Goal: Transaction & Acquisition: Purchase product/service

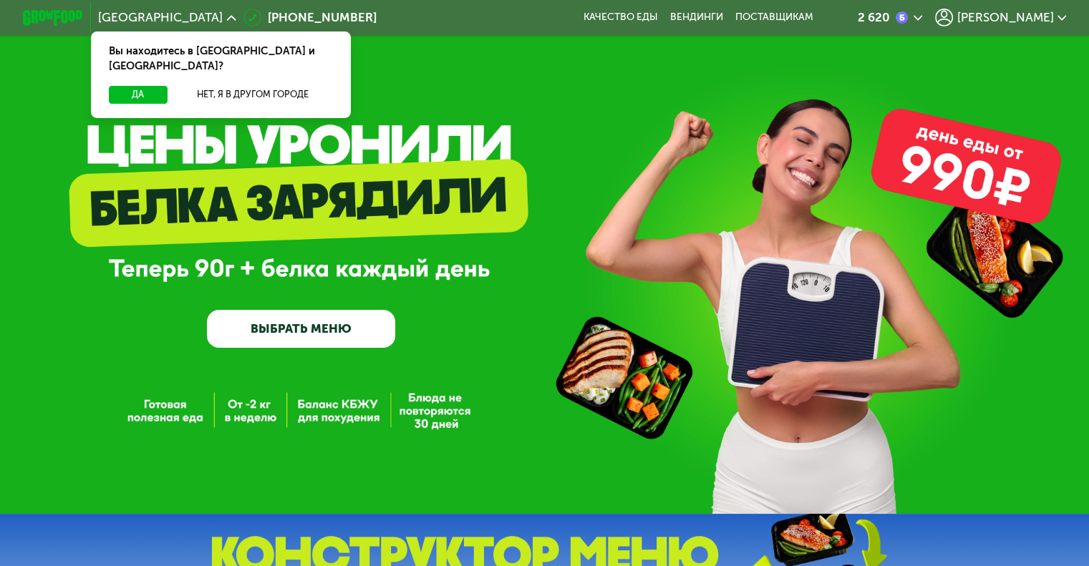
click at [279, 326] on link "ВЫБРАТЬ МЕНЮ" at bounding box center [301, 329] width 188 height 38
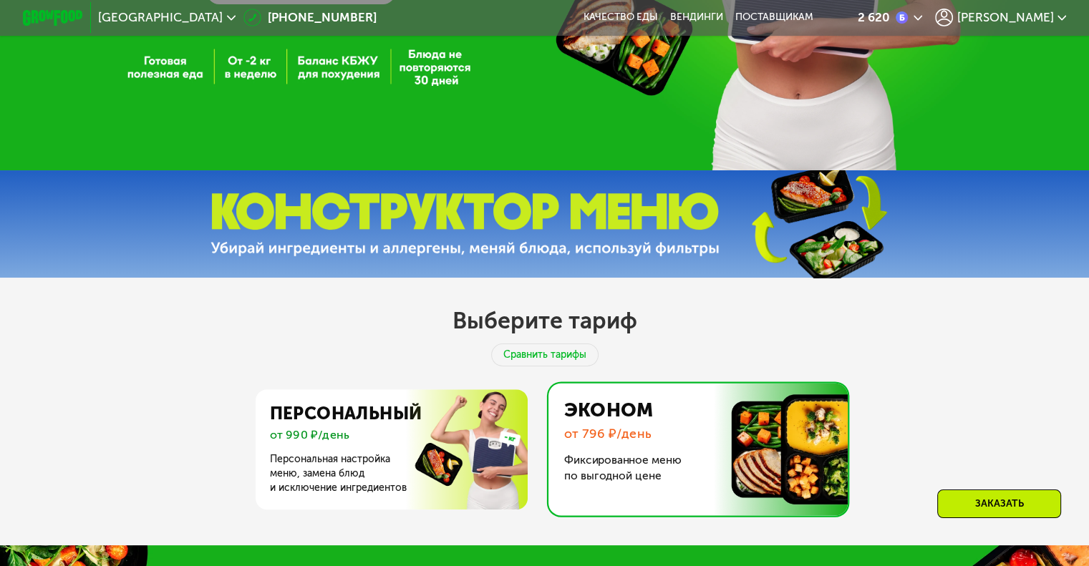
scroll to position [429, 0]
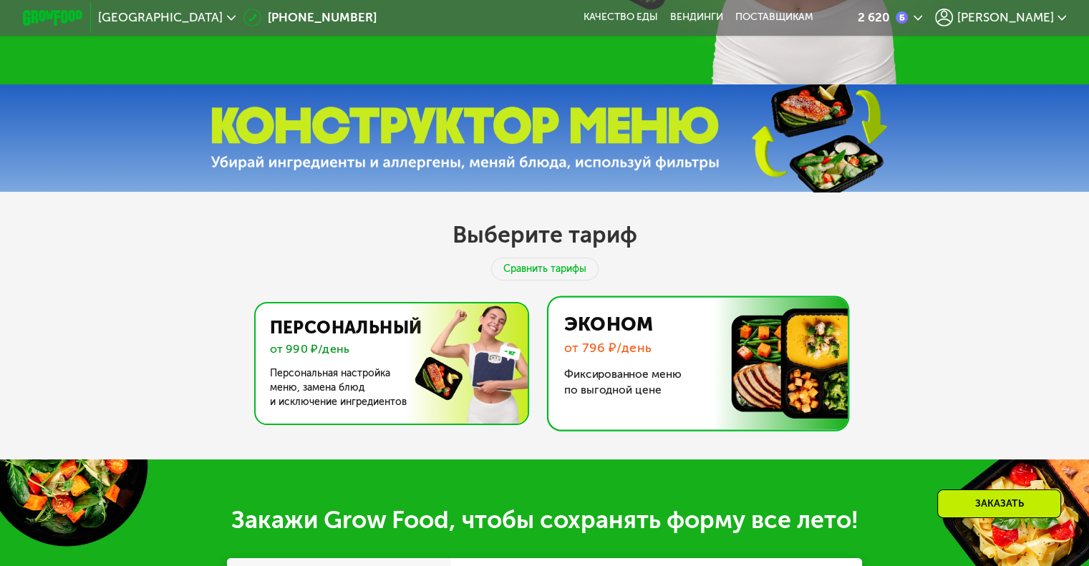
click at [347, 359] on img at bounding box center [387, 363] width 278 height 120
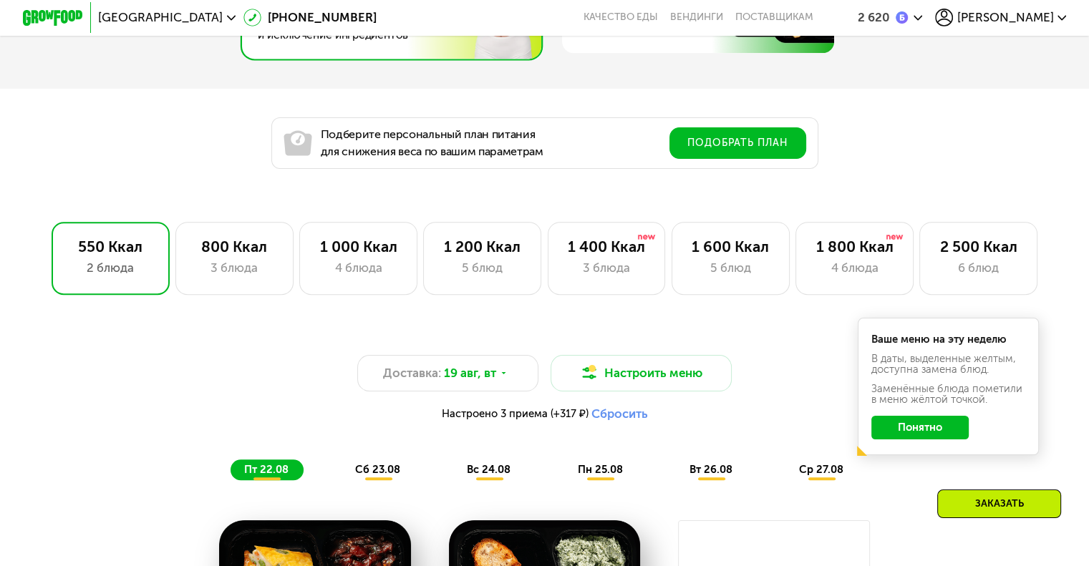
scroll to position [859, 0]
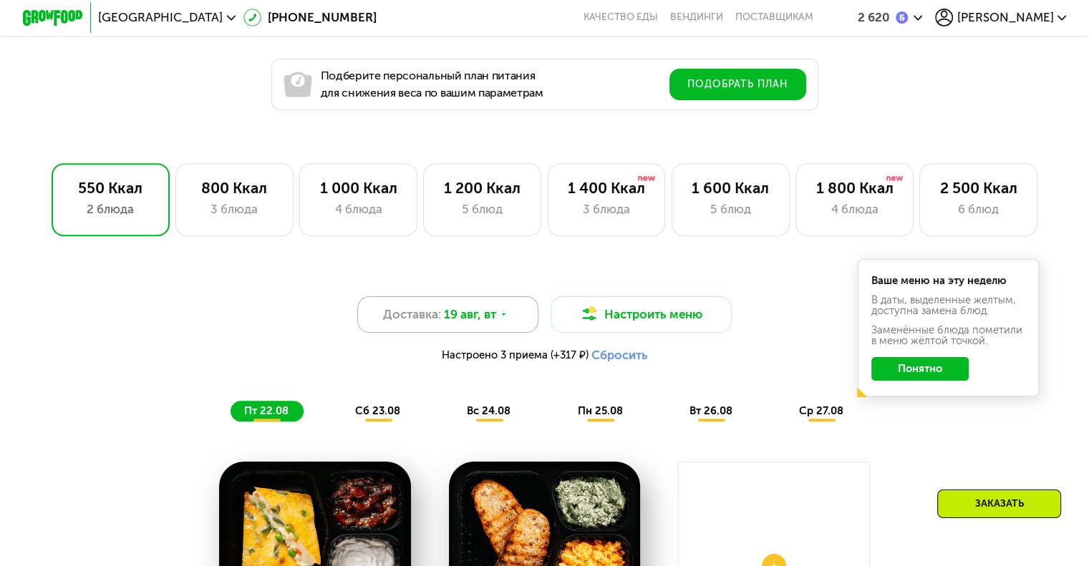
click at [424, 324] on span "Доставка:" at bounding box center [412, 315] width 58 height 18
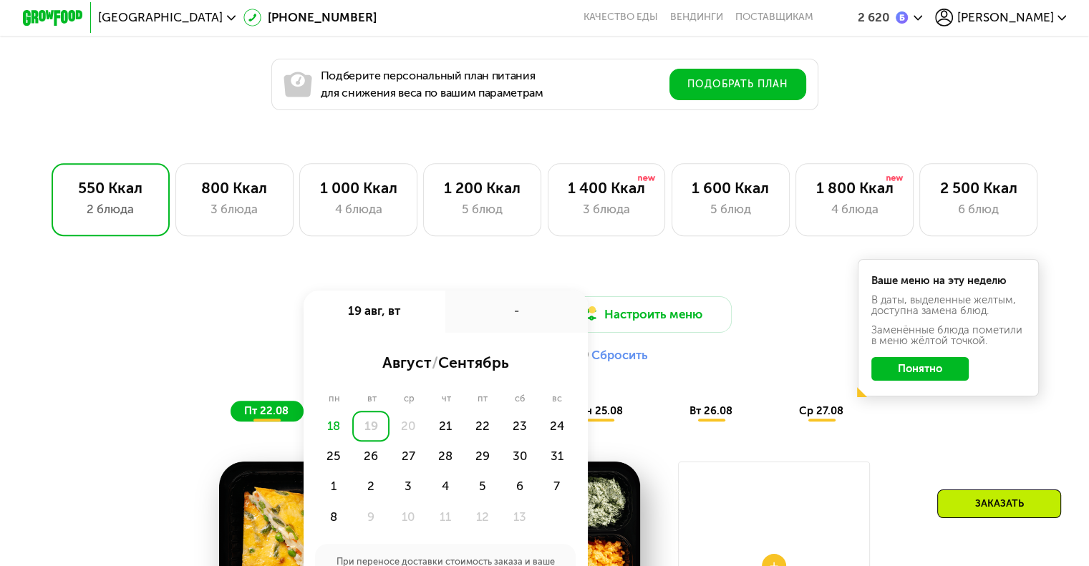
click at [368, 436] on div "19" at bounding box center [370, 426] width 37 height 30
click at [235, 326] on div "Доставка: 19 авг, вт 19 авг, вт - август / сентябрь пн вт ср чт пт сб вс 18 19 …" at bounding box center [544, 333] width 895 height 74
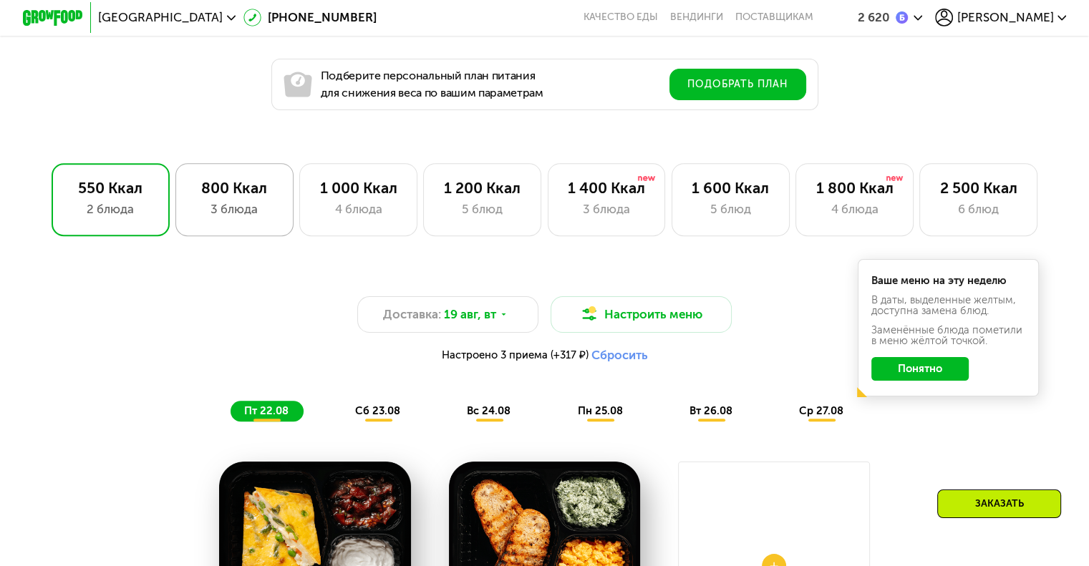
click at [238, 215] on div "3 блюда" at bounding box center [234, 209] width 87 height 18
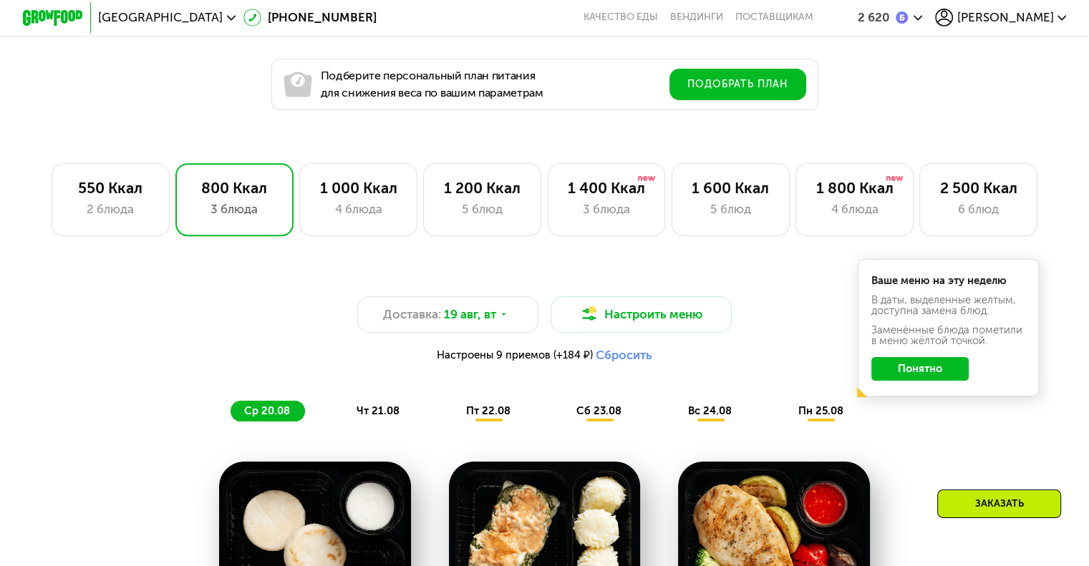
click at [924, 379] on button "Понятно" at bounding box center [919, 369] width 97 height 24
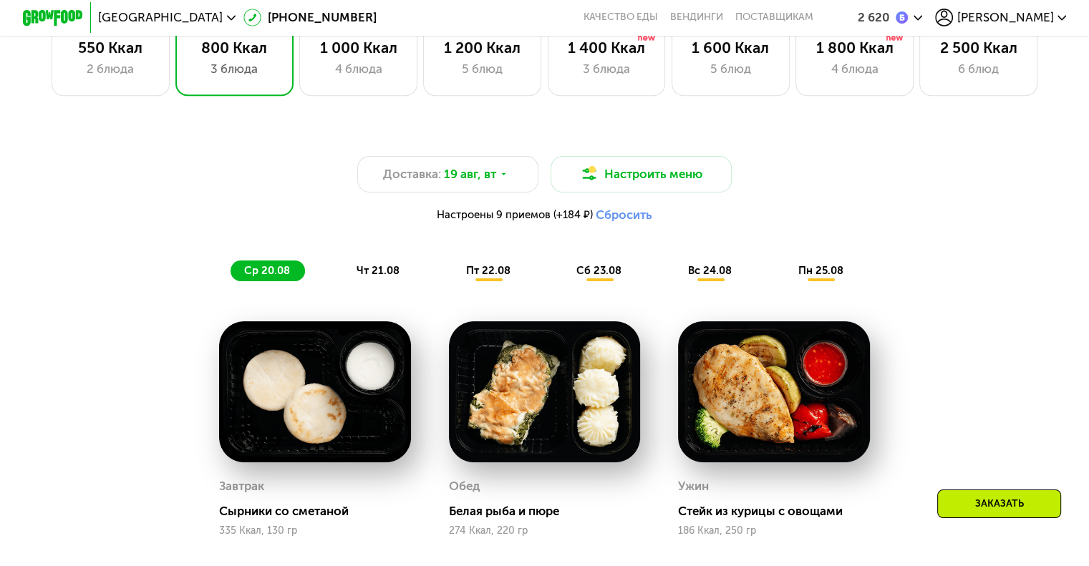
scroll to position [1002, 0]
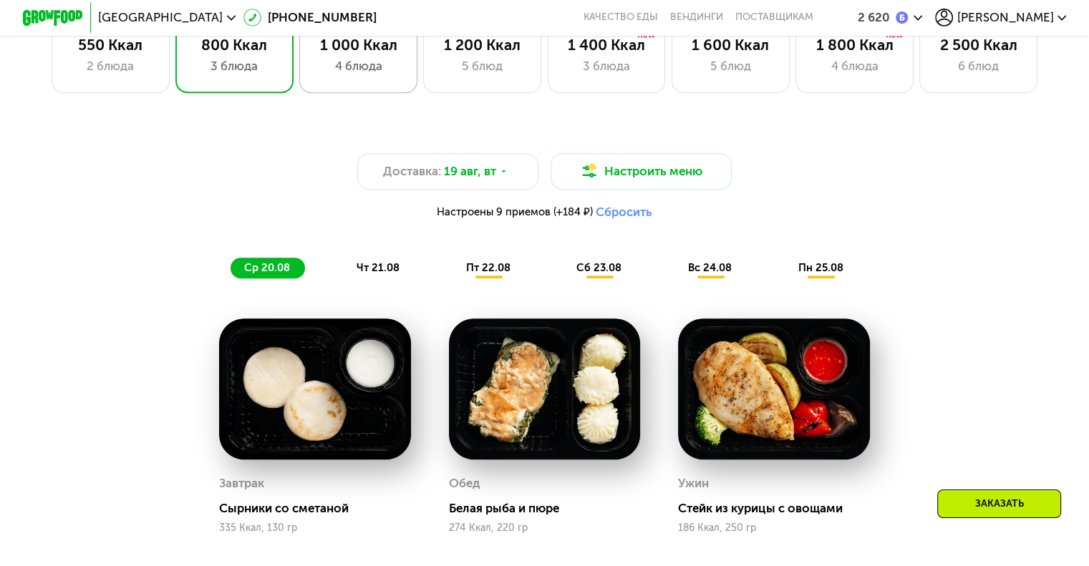
click at [366, 73] on div "4 блюда" at bounding box center [358, 66] width 87 height 18
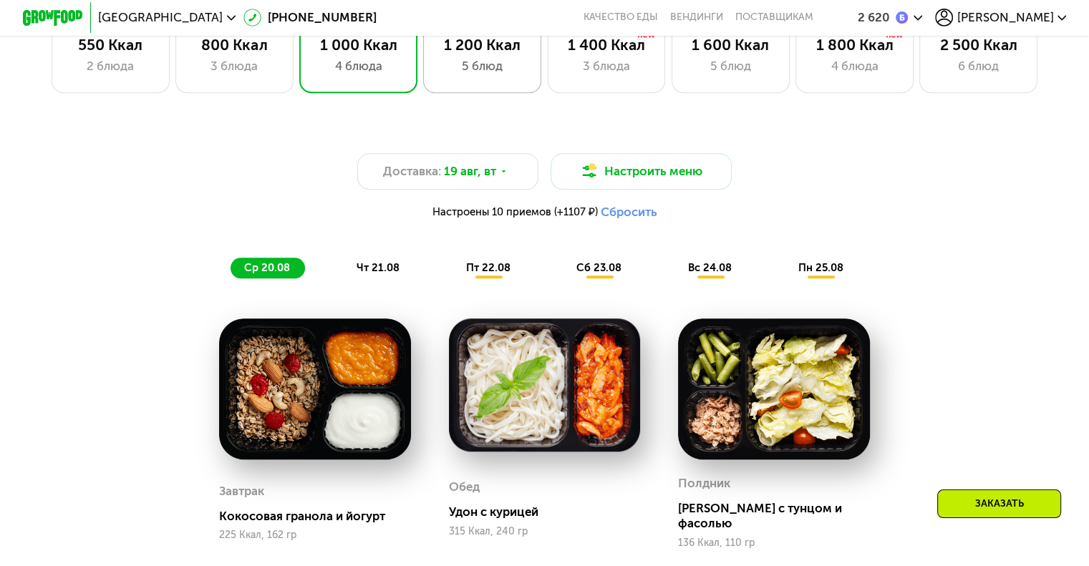
click at [469, 68] on div "5 блюд" at bounding box center [482, 66] width 87 height 18
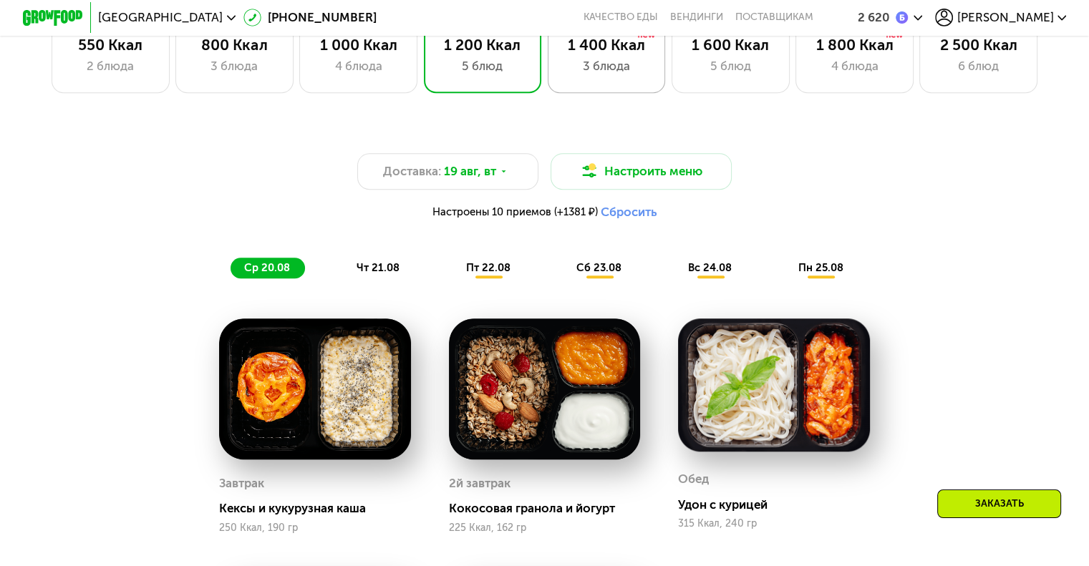
click at [613, 54] on div "1 400 Ккал" at bounding box center [606, 45] width 87 height 18
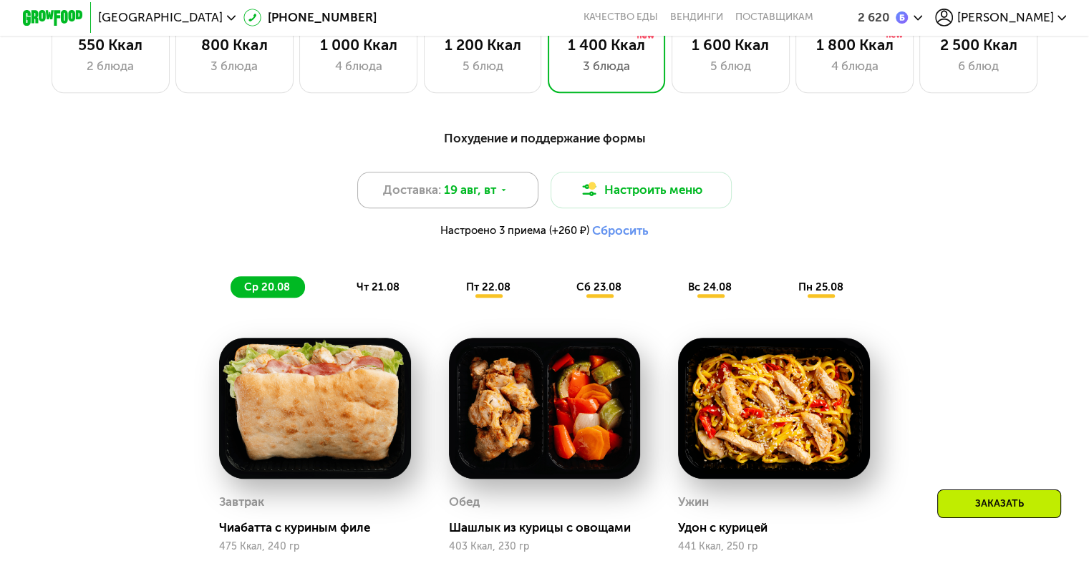
click at [487, 185] on div "Доставка: 19 авг, вт" at bounding box center [448, 190] width 182 height 37
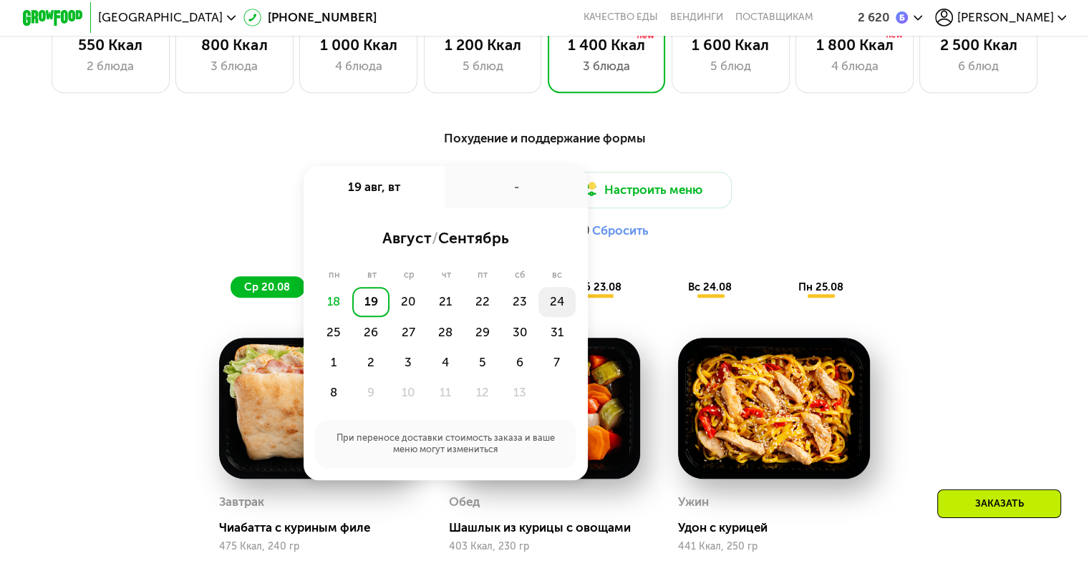
click at [352, 321] on div "24" at bounding box center [333, 332] width 37 height 30
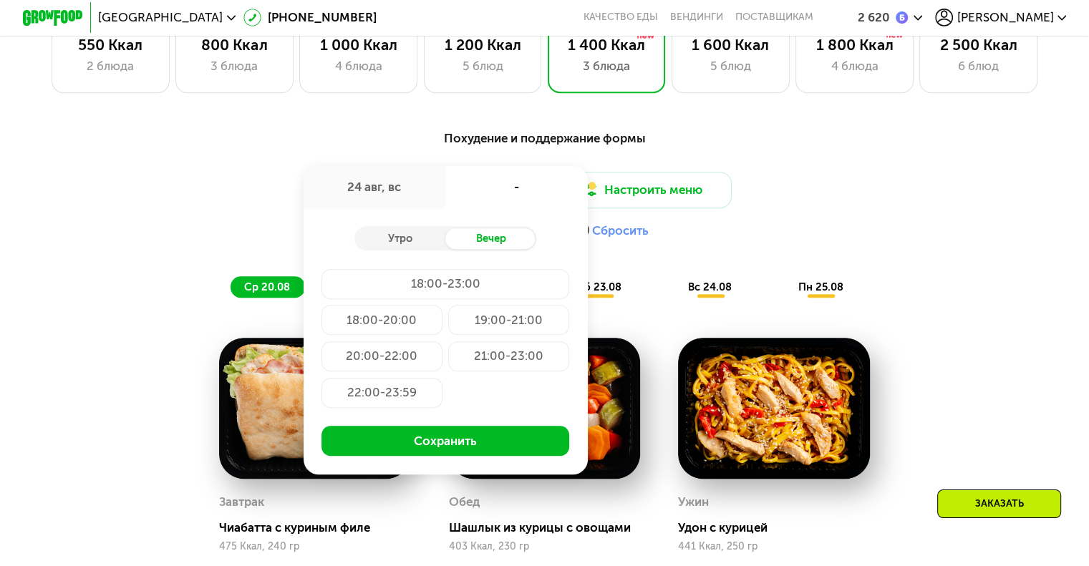
click at [442, 378] on div "21:00-23:00" at bounding box center [381, 393] width 121 height 30
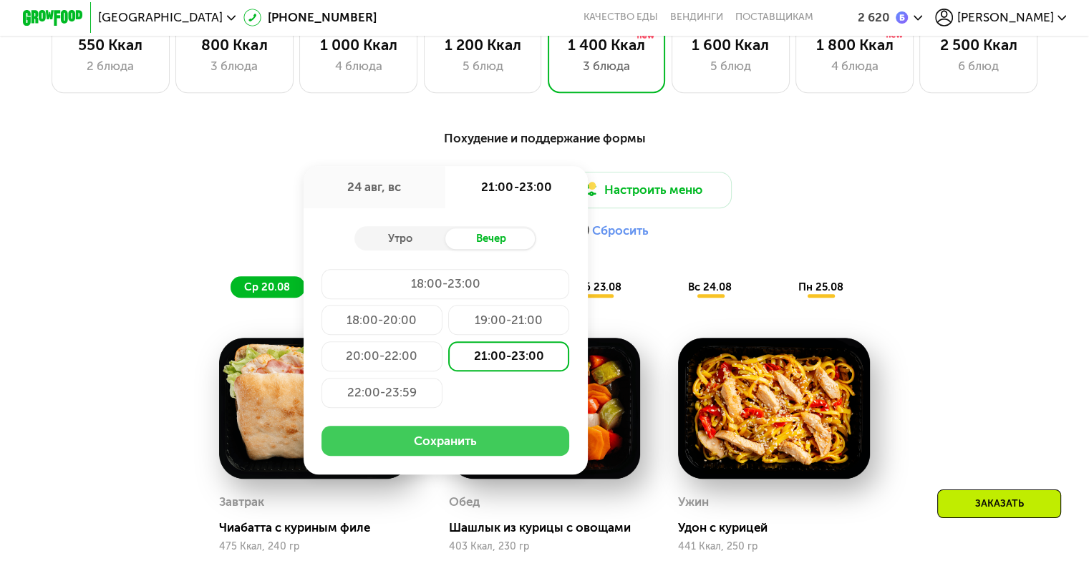
click at [477, 450] on button "Сохранить" at bounding box center [445, 441] width 248 height 30
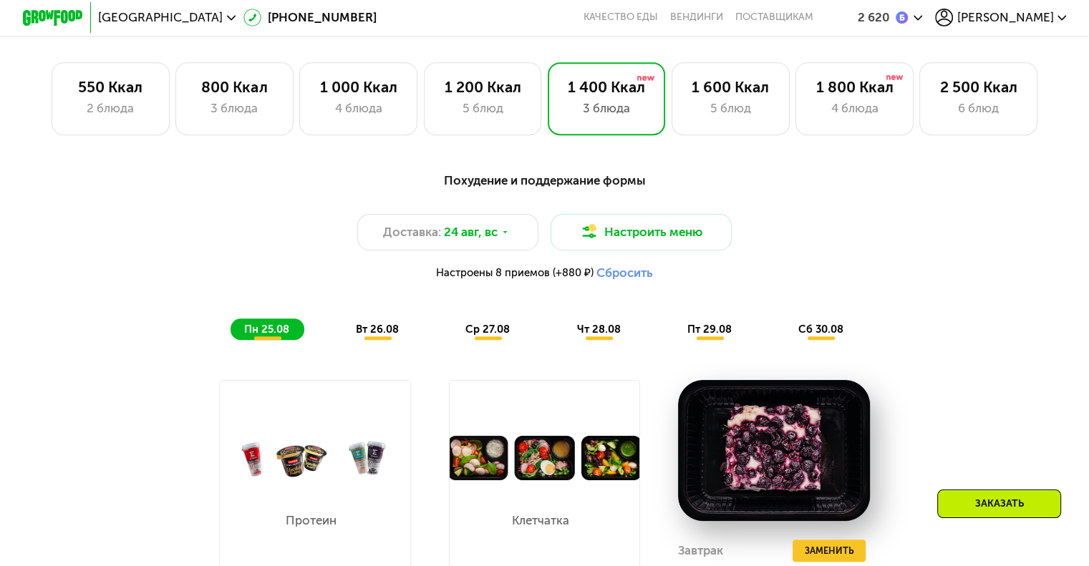
scroll to position [930, 0]
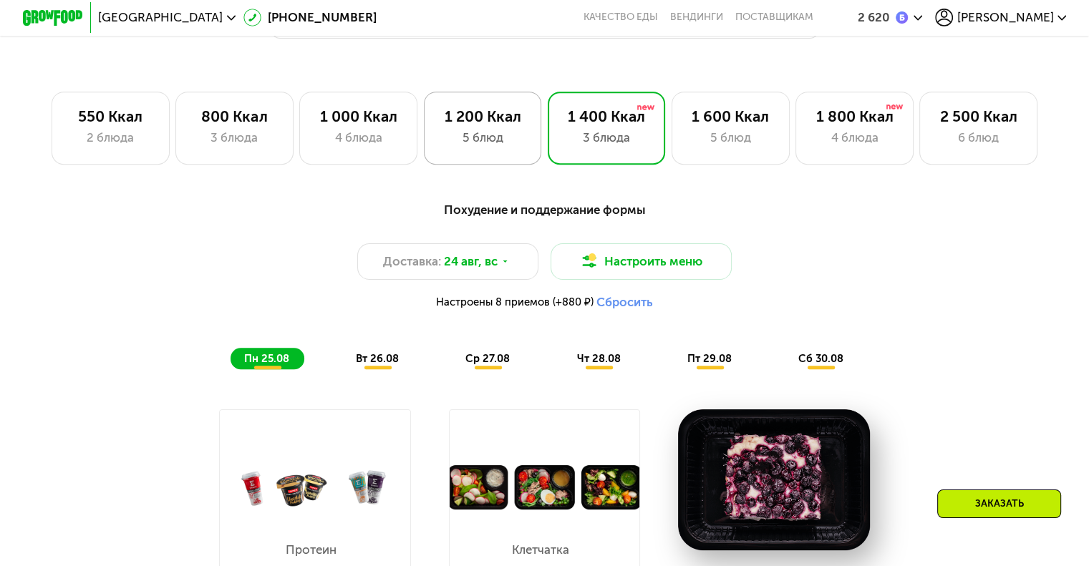
click at [475, 137] on div "5 блюд" at bounding box center [482, 138] width 87 height 18
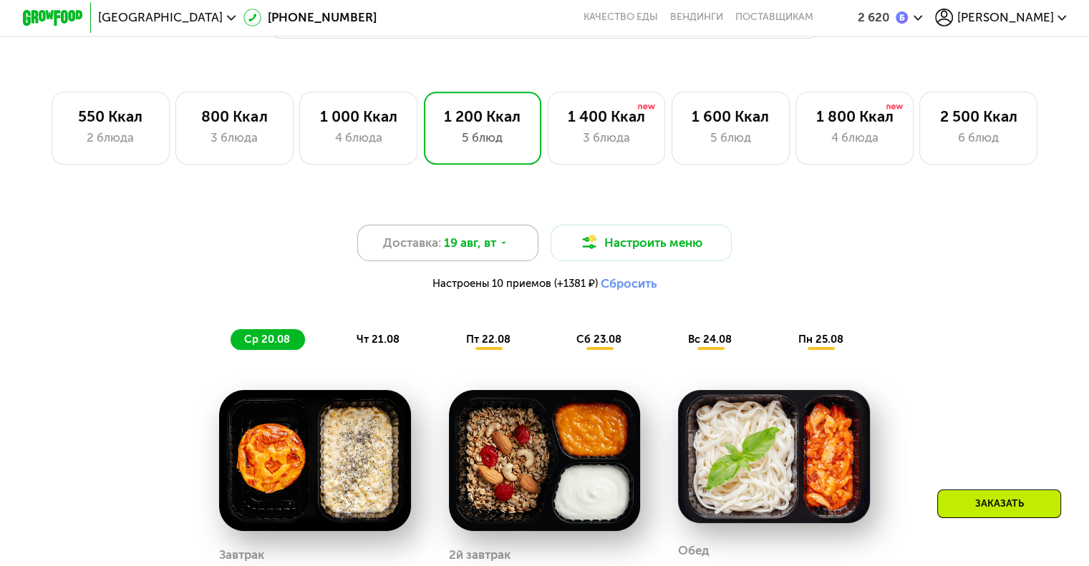
click at [485, 252] on span "19 авг, вт" at bounding box center [470, 243] width 52 height 18
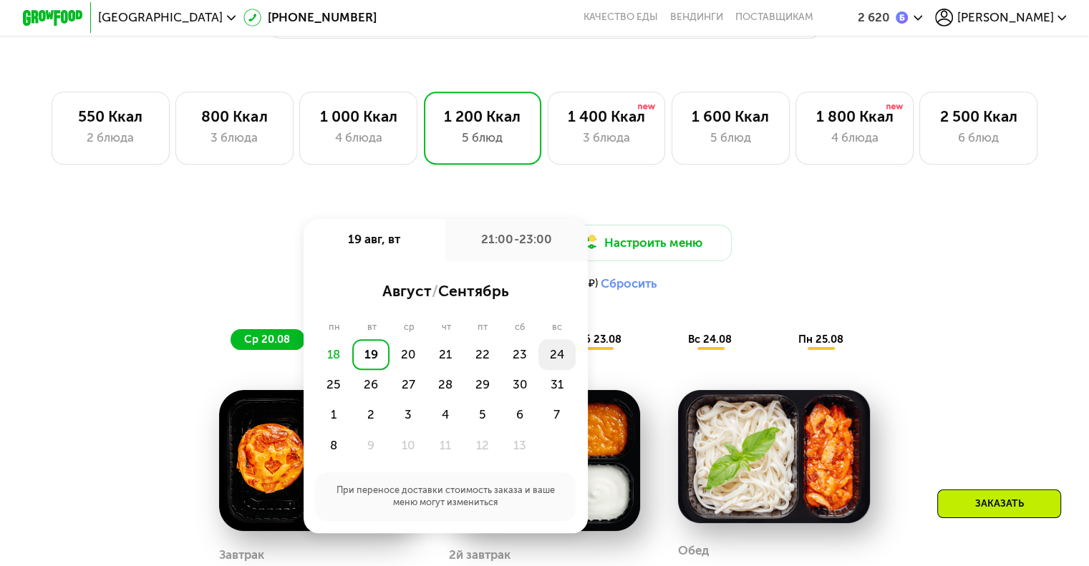
click at [352, 370] on div "24" at bounding box center [333, 385] width 37 height 30
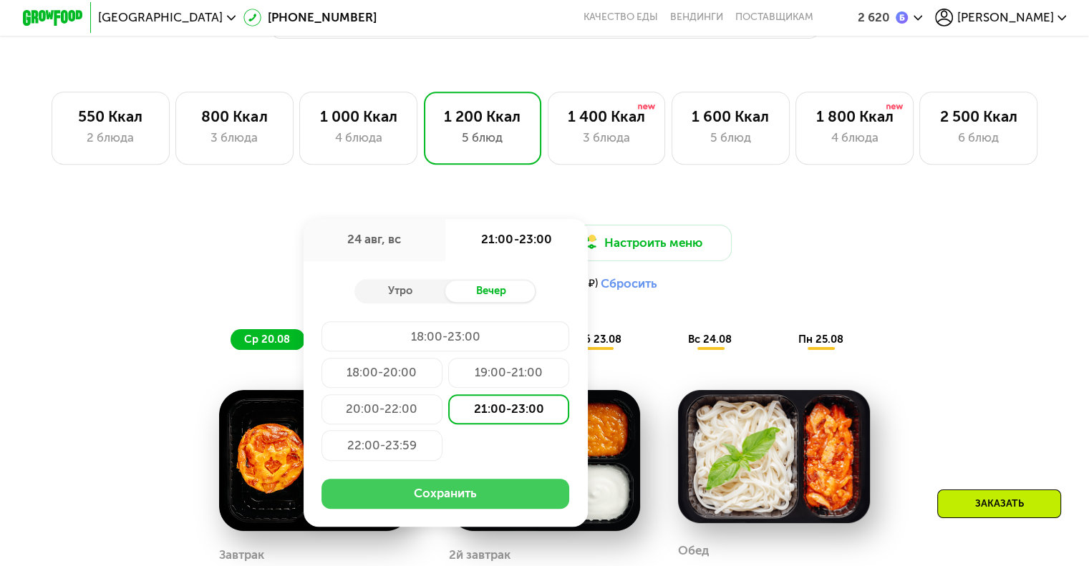
click at [495, 505] on button "Сохранить" at bounding box center [445, 494] width 248 height 30
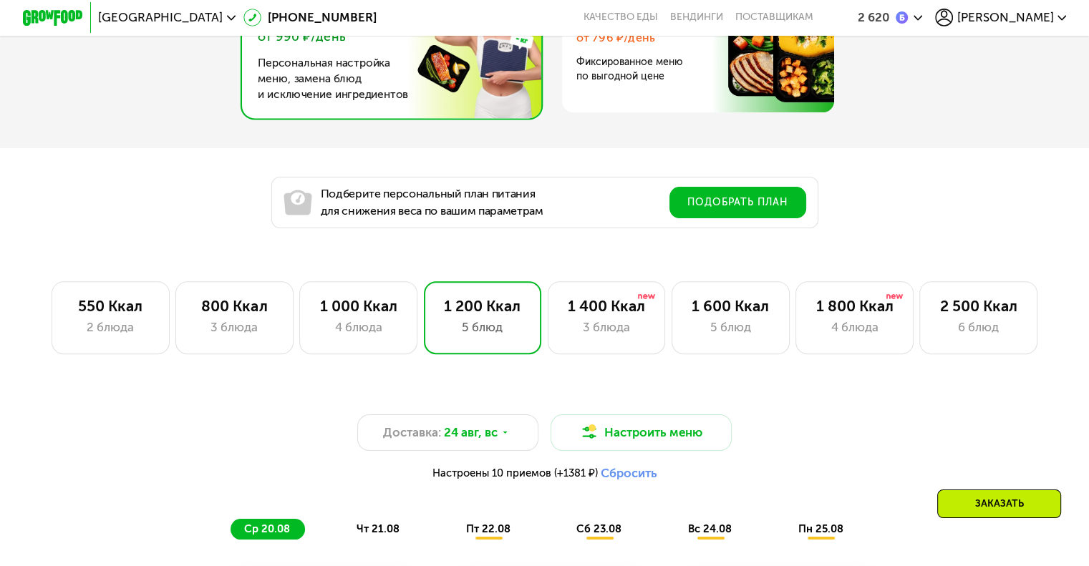
scroll to position [716, 0]
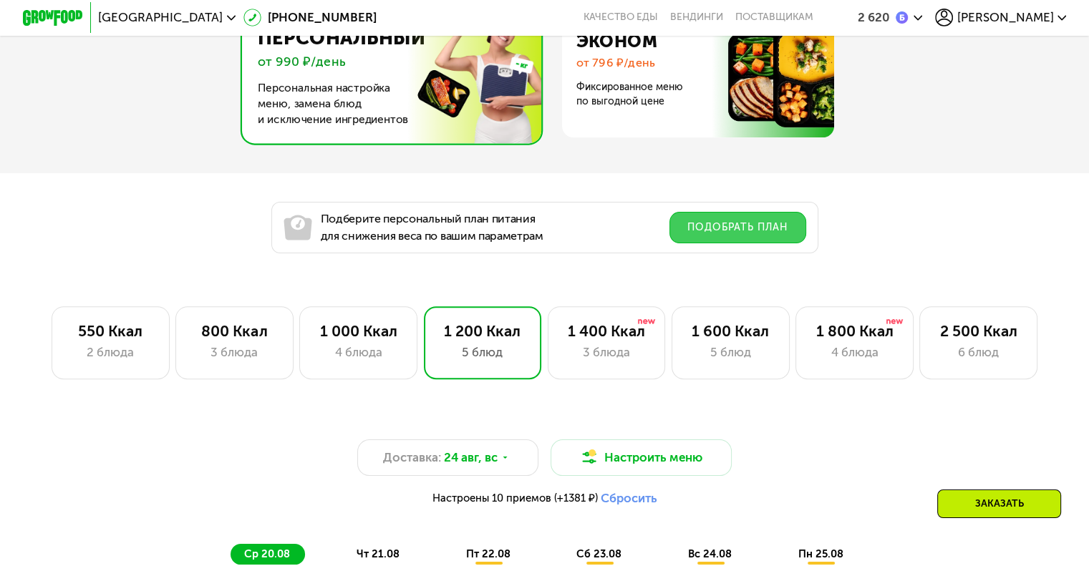
click at [704, 225] on button "Подобрать план" at bounding box center [737, 227] width 137 height 31
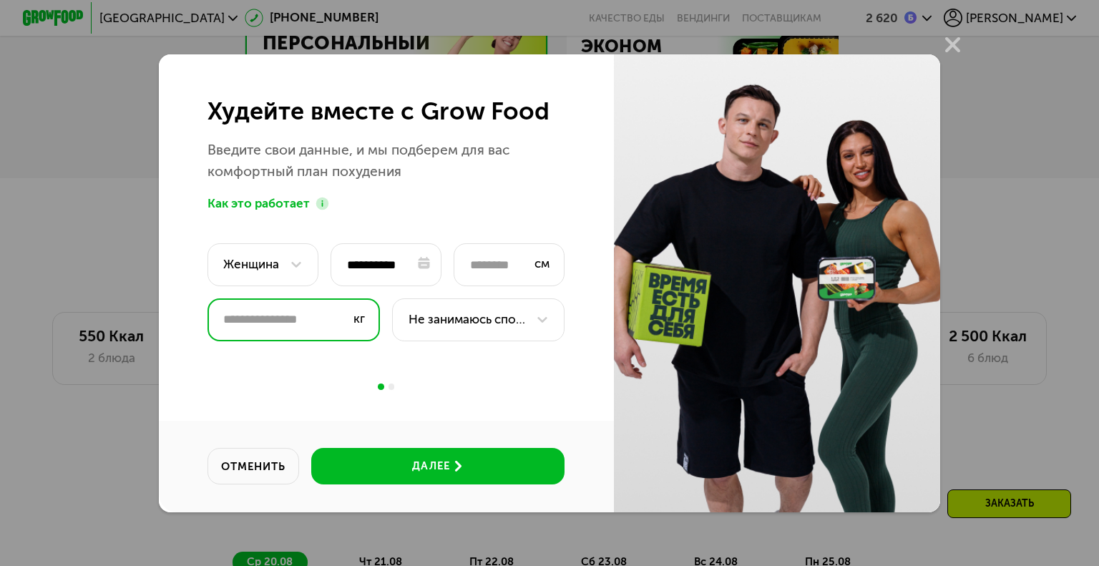
click at [233, 316] on input "****" at bounding box center [294, 319] width 173 height 43
click at [290, 325] on input "***" at bounding box center [294, 319] width 173 height 43
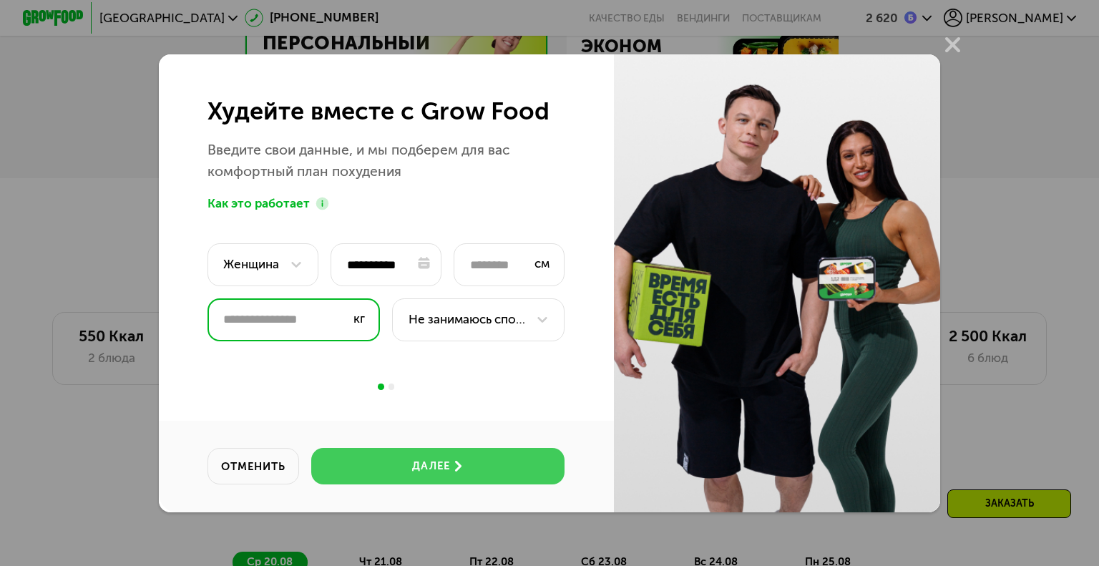
type input "**"
click at [426, 462] on div "далее" at bounding box center [430, 466] width 37 height 15
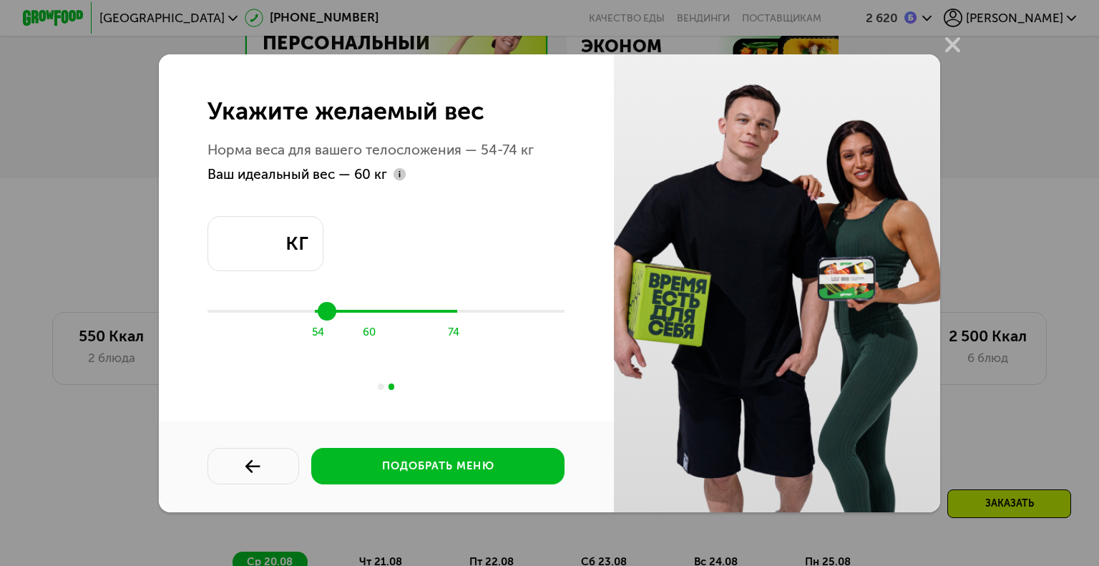
click at [395, 178] on use at bounding box center [399, 174] width 13 height 13
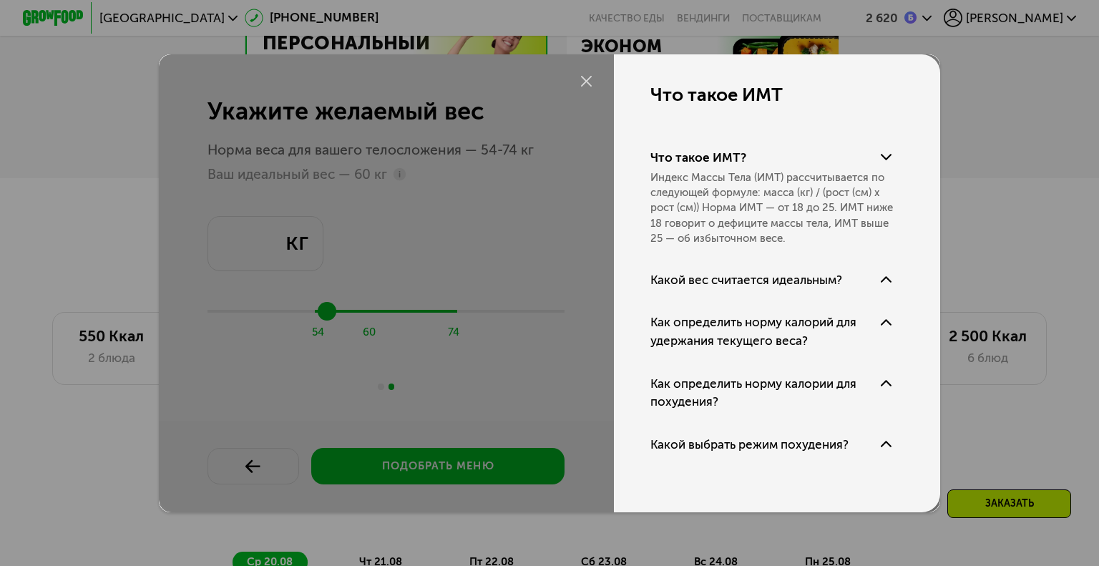
click at [503, 205] on div at bounding box center [550, 283] width 782 height 458
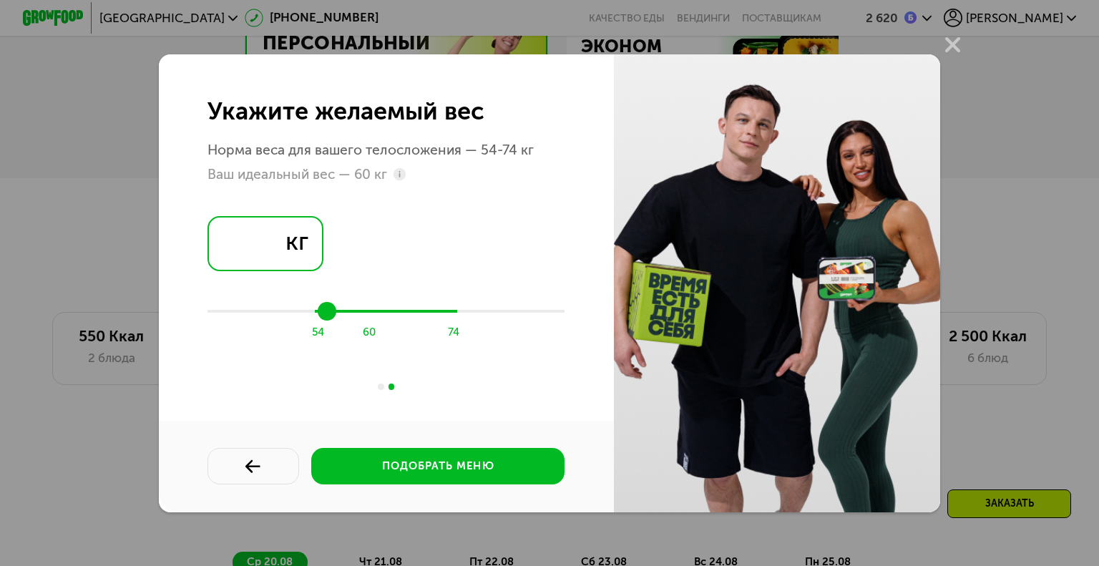
drag, startPoint x: 261, startPoint y: 244, endPoint x: 241, endPoint y: 243, distance: 20.1
click at [241, 243] on input "**" at bounding box center [266, 243] width 116 height 55
type input "**"
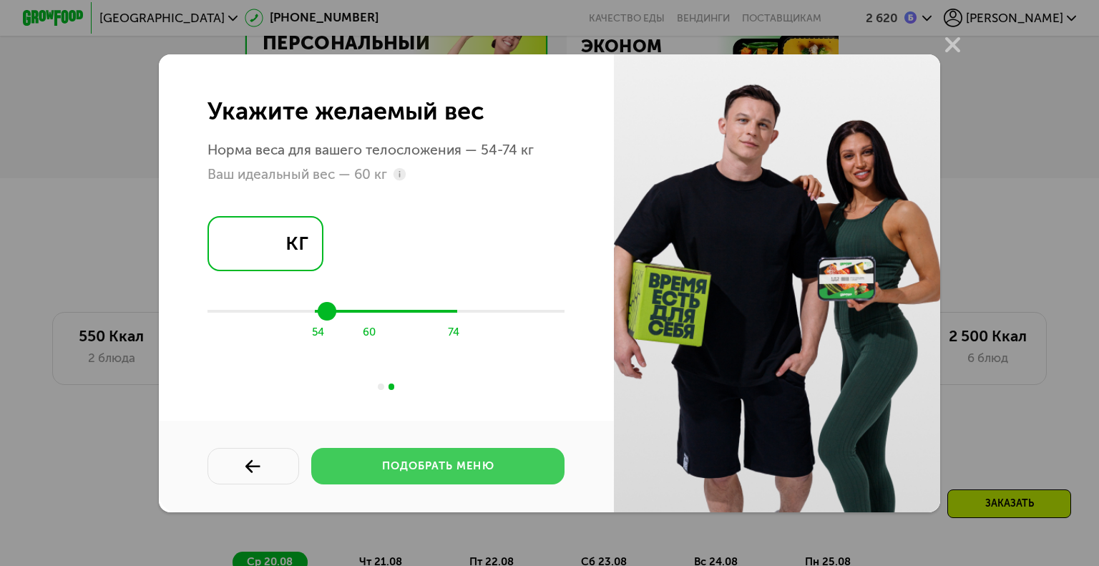
type input "**"
click at [455, 470] on div "подобрать меню" at bounding box center [438, 466] width 112 height 15
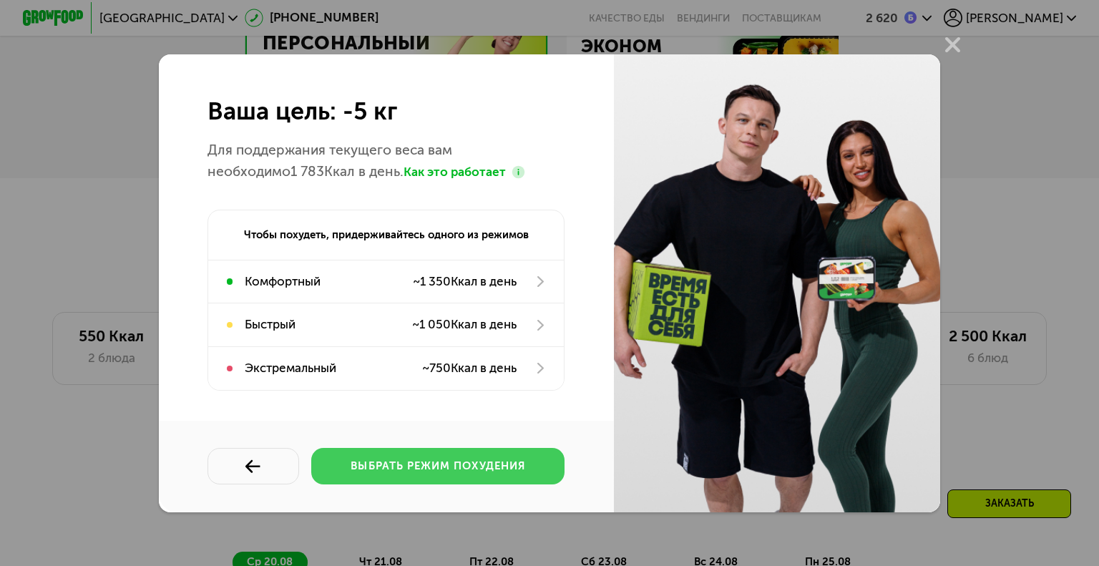
click at [407, 462] on div "выбрать режим похудения" at bounding box center [438, 466] width 175 height 15
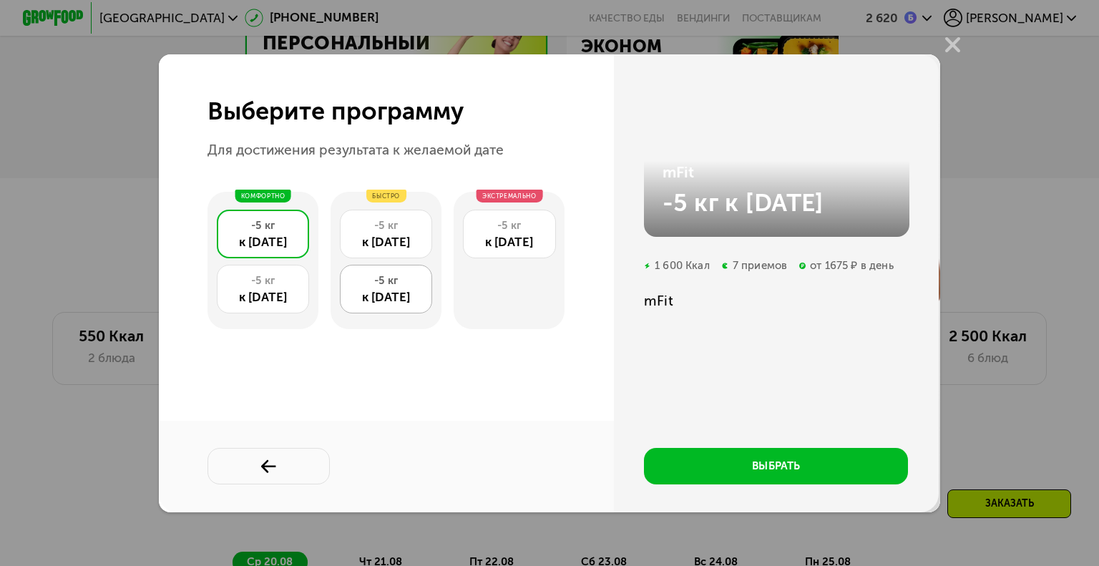
click at [407, 280] on div "-5 кг" at bounding box center [387, 280] width 76 height 15
click at [404, 225] on div "-5 кг" at bounding box center [387, 225] width 76 height 15
click at [395, 279] on div "-5 кг" at bounding box center [387, 280] width 76 height 15
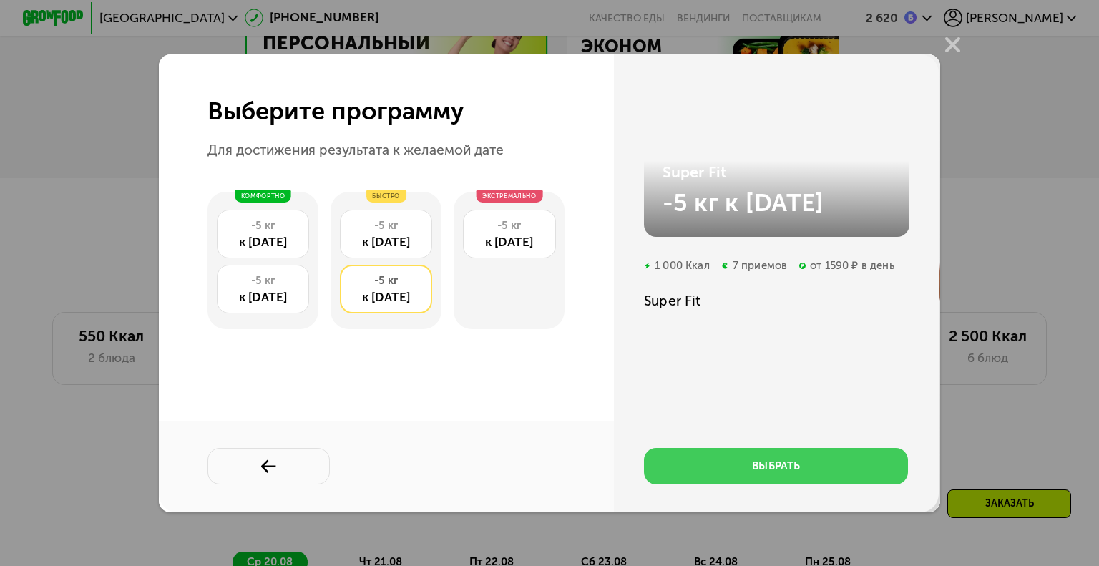
click at [725, 463] on button "выбрать" at bounding box center [776, 466] width 264 height 37
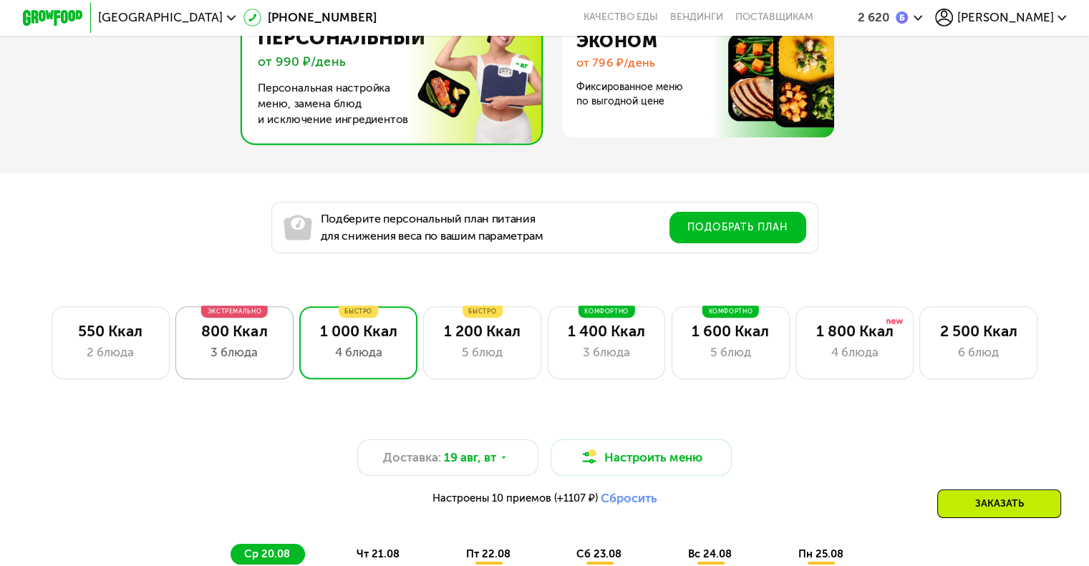
click at [224, 354] on div "3 блюда" at bounding box center [234, 353] width 87 height 18
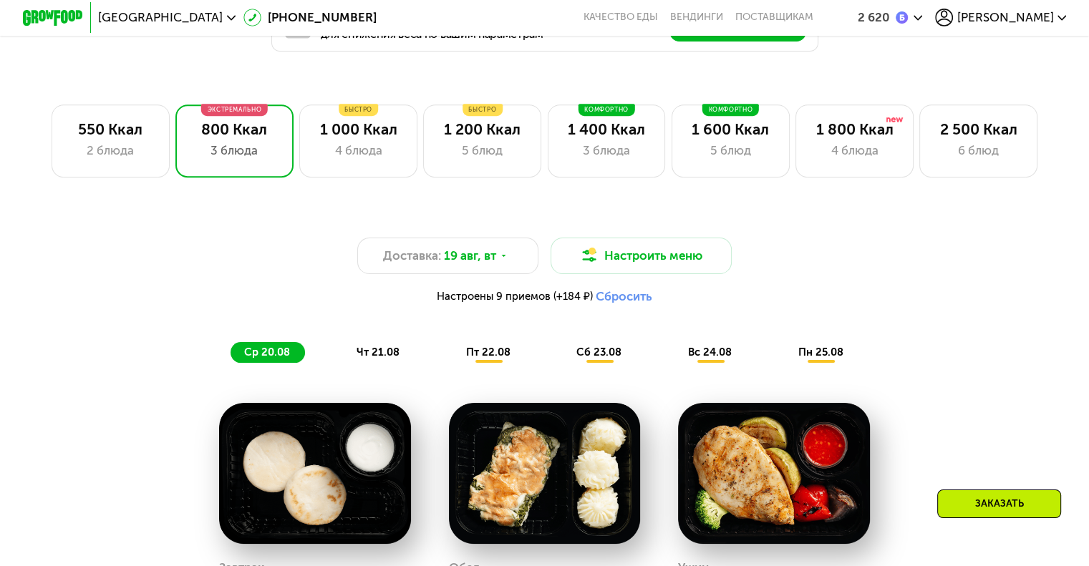
scroll to position [930, 0]
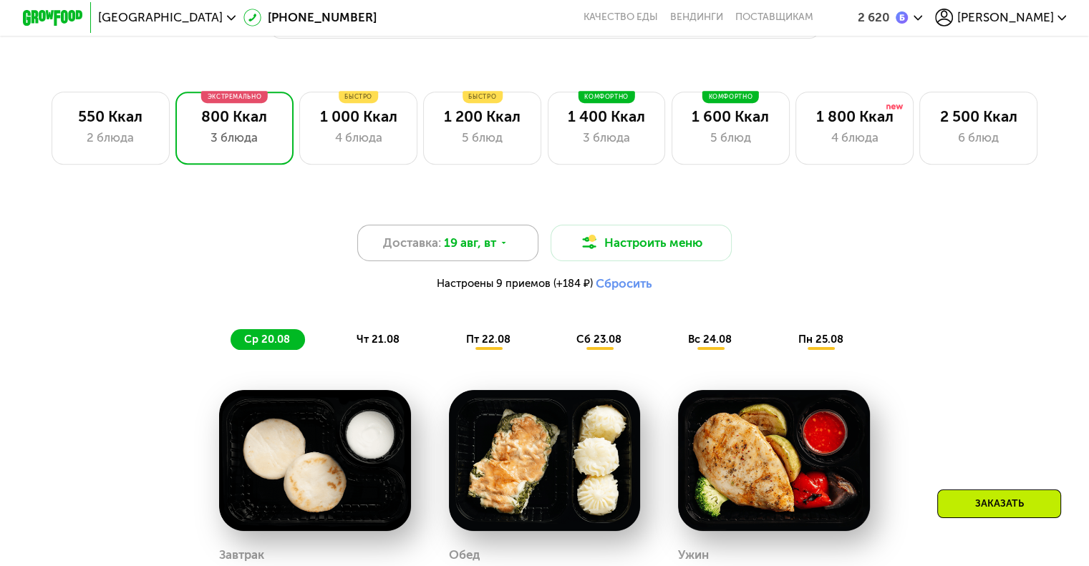
click at [487, 251] on span "19 авг, вт" at bounding box center [470, 243] width 52 height 18
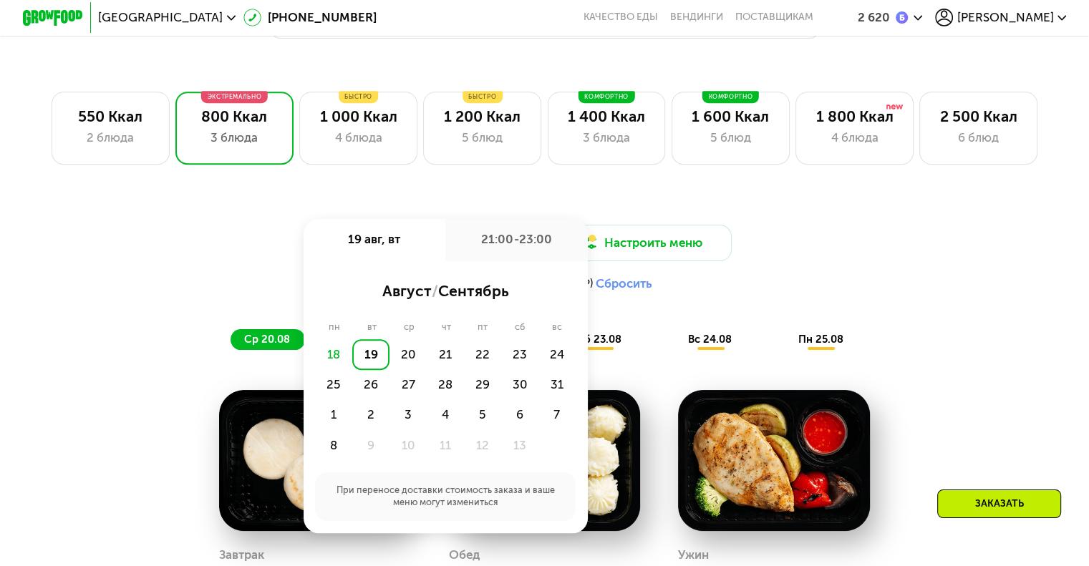
click at [248, 239] on div "Доставка: 19 авг, вт 19 авг, вт 21:00-23:00 август / сентябрь пн вт ср чт пт сб…" at bounding box center [544, 262] width 895 height 74
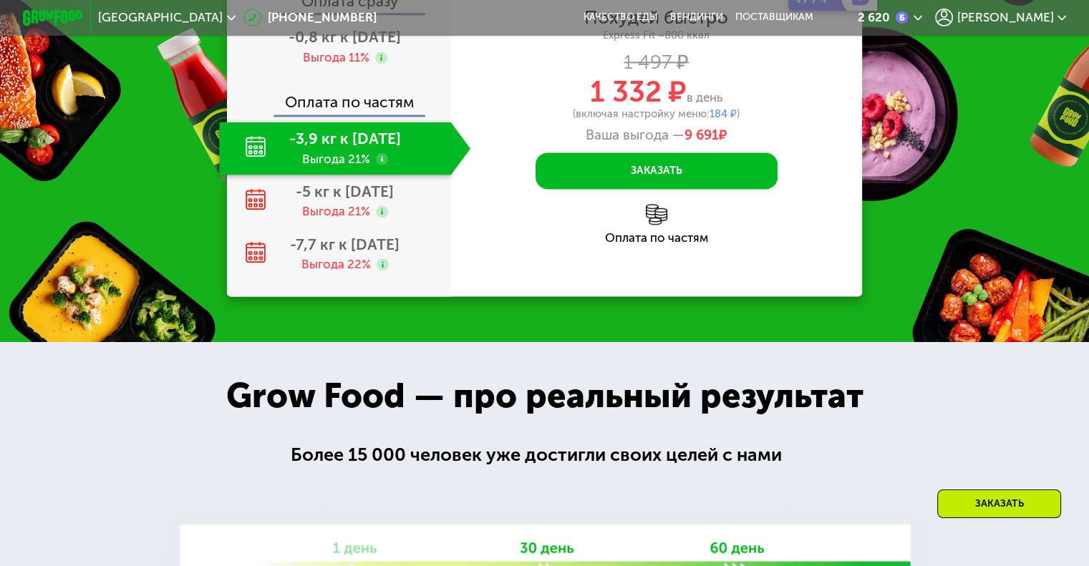
scroll to position [0, 0]
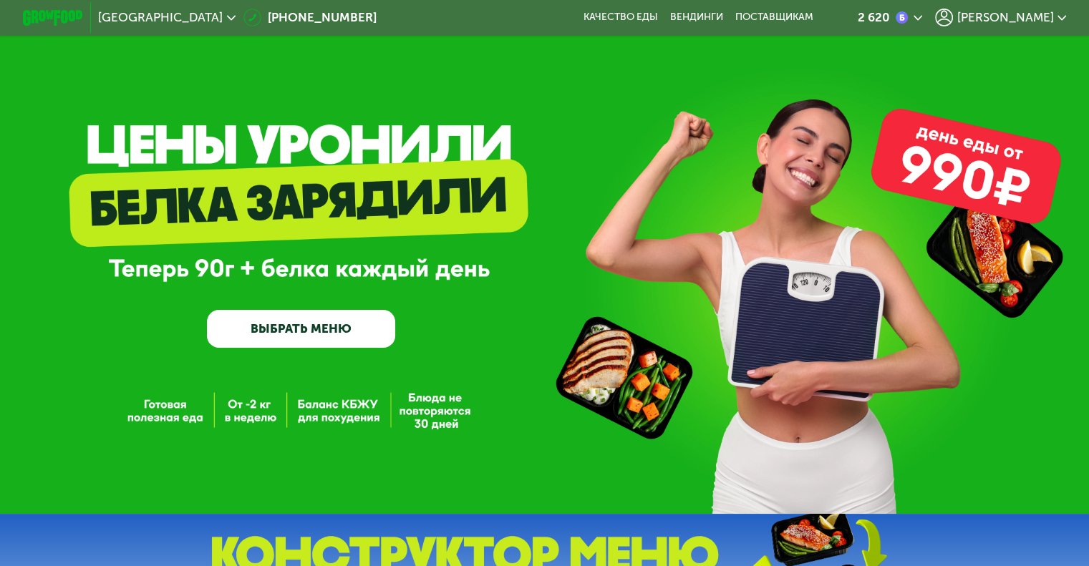
click at [1002, 9] on div "[PERSON_NAME]" at bounding box center [1001, 18] width 132 height 18
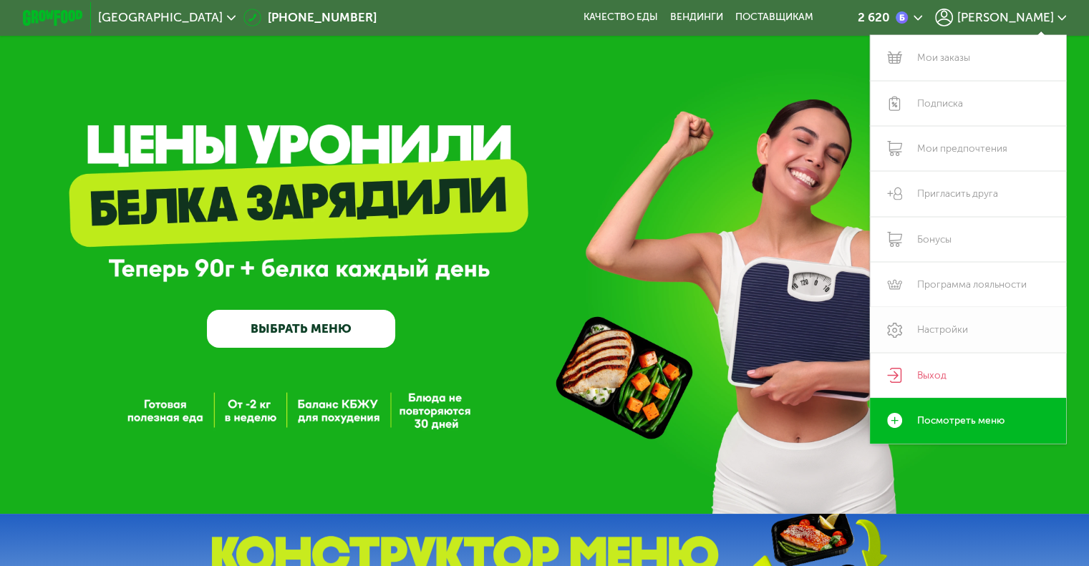
click at [948, 336] on link "Настройки" at bounding box center [968, 329] width 197 height 45
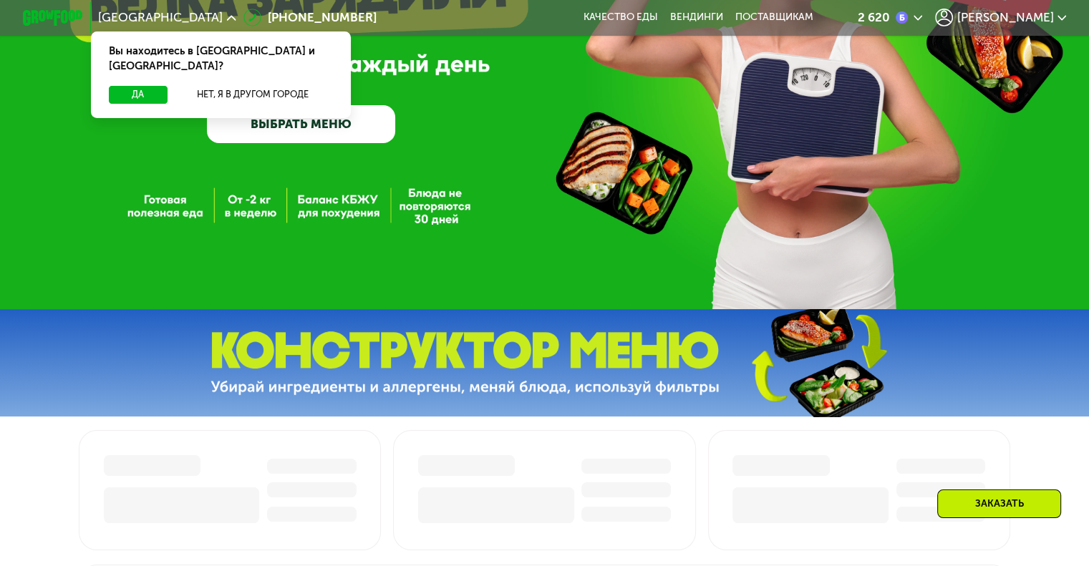
scroll to position [215, 0]
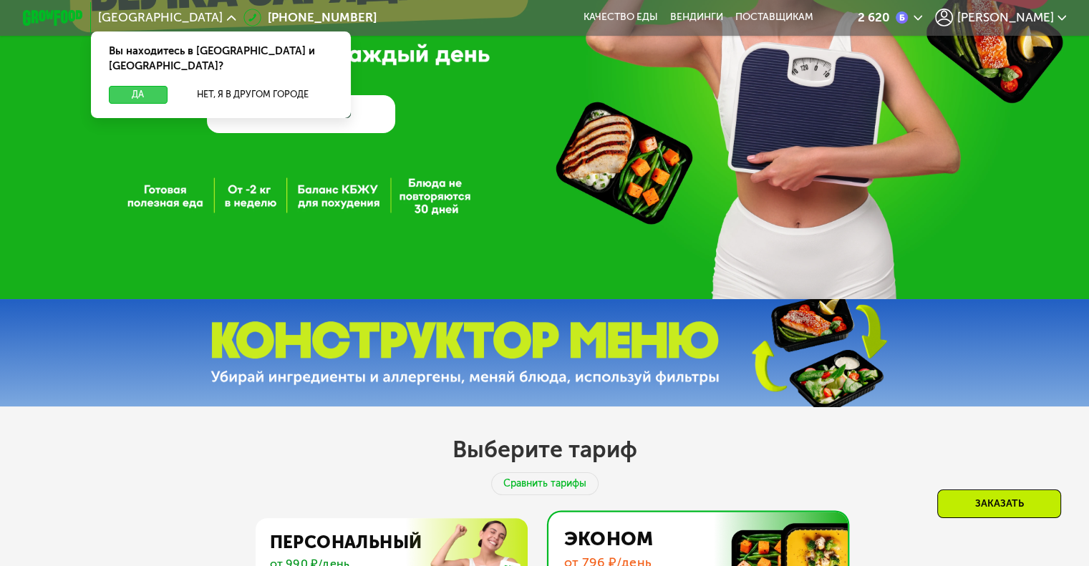
click at [125, 86] on button "Да" at bounding box center [138, 95] width 58 height 18
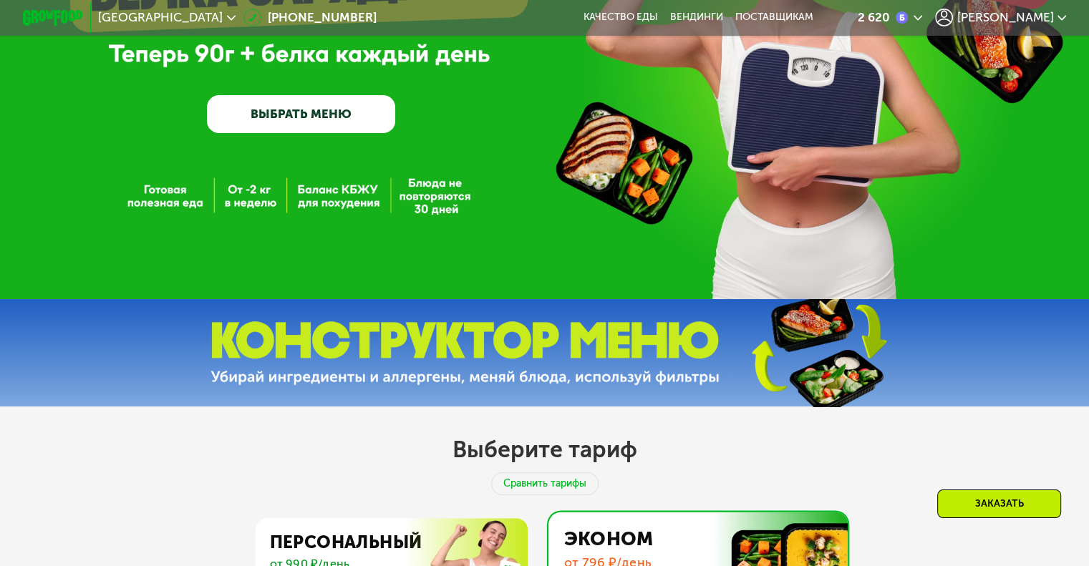
scroll to position [573, 0]
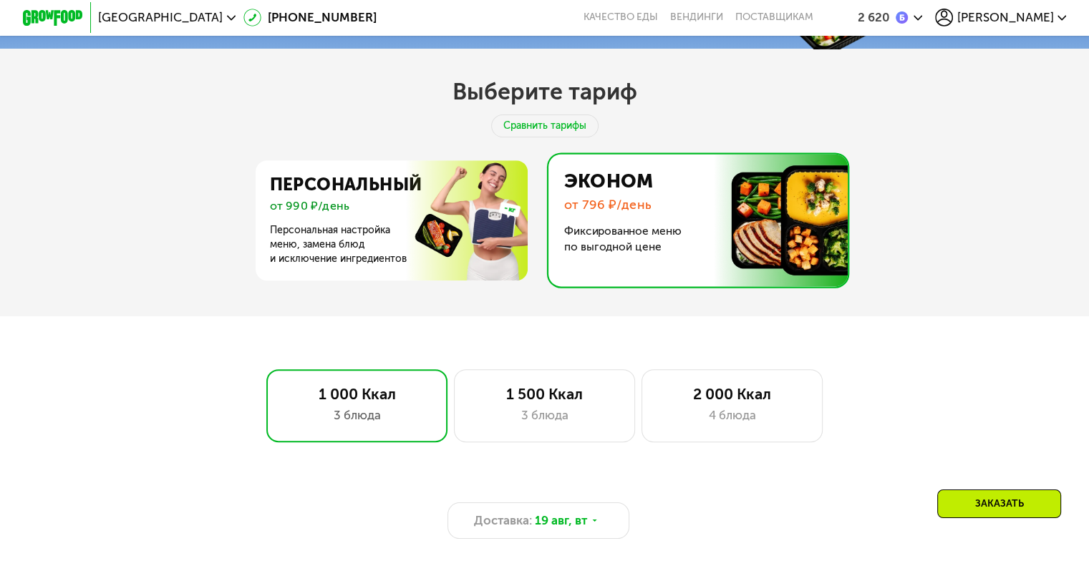
click at [341, 224] on img at bounding box center [387, 220] width 278 height 120
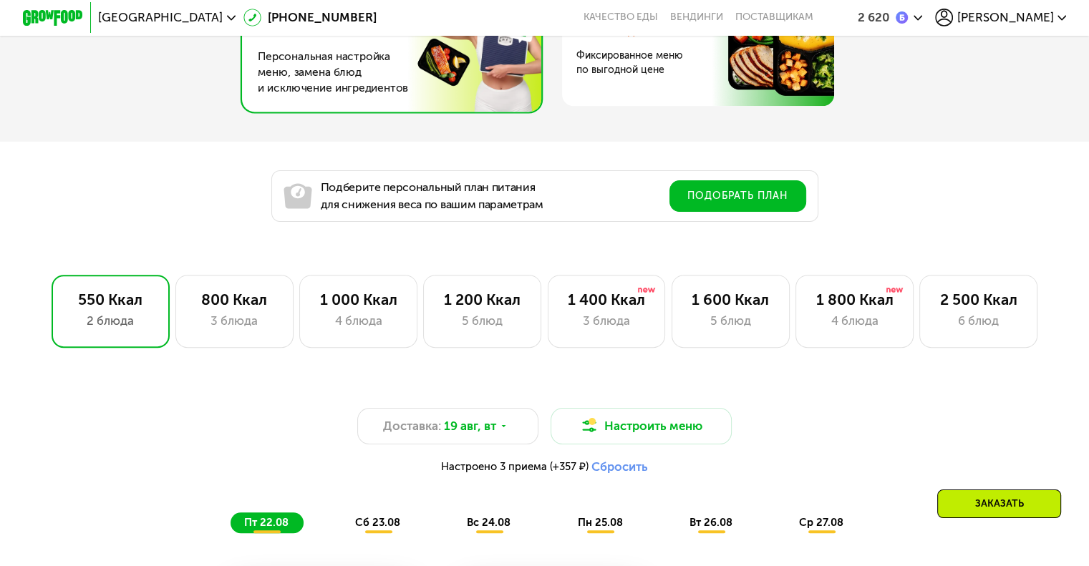
scroll to position [787, 0]
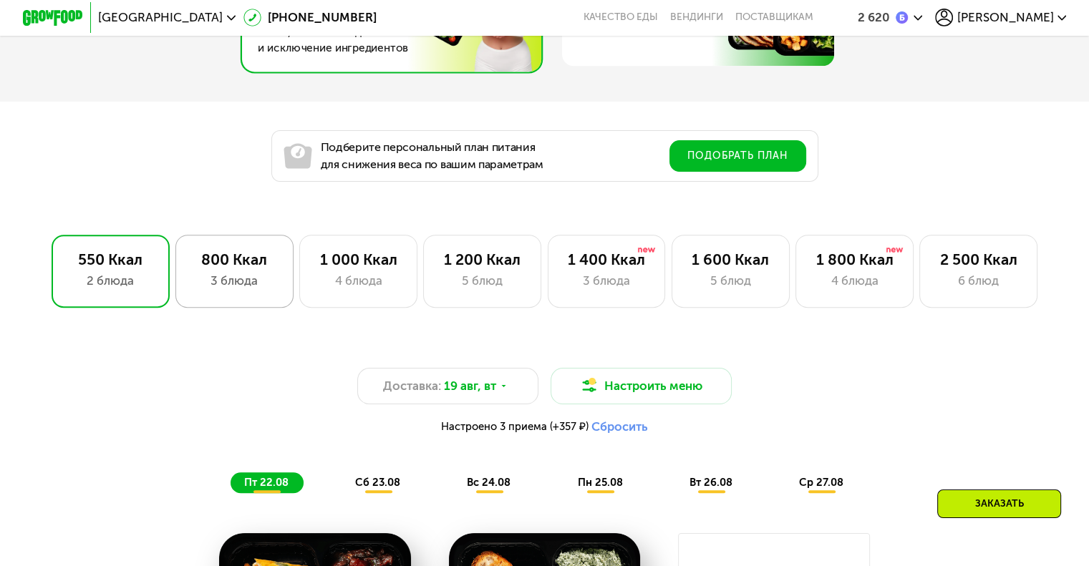
click at [248, 268] on div "800 Ккал" at bounding box center [234, 260] width 87 height 18
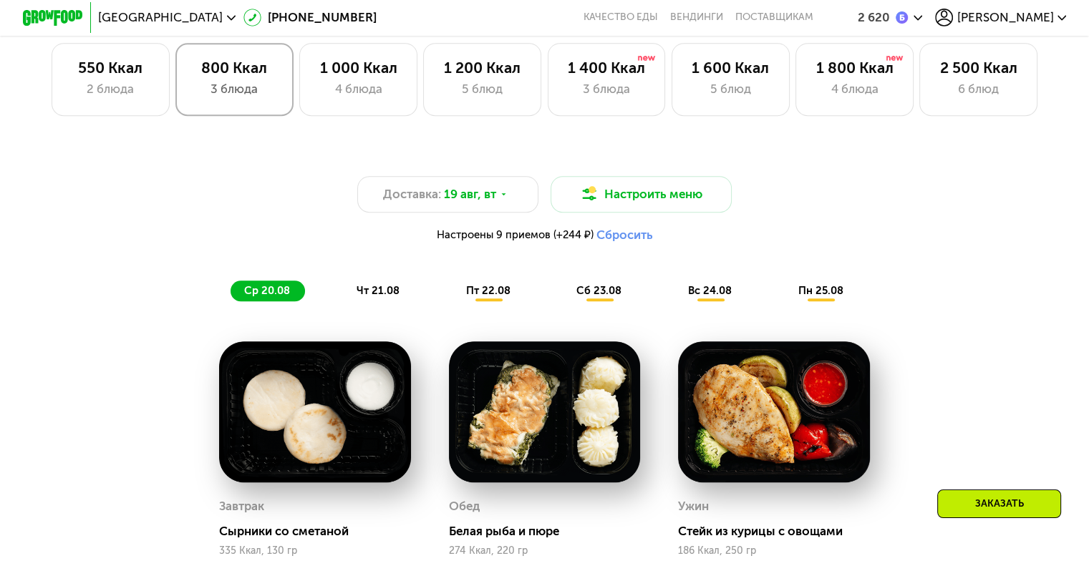
scroll to position [1002, 0]
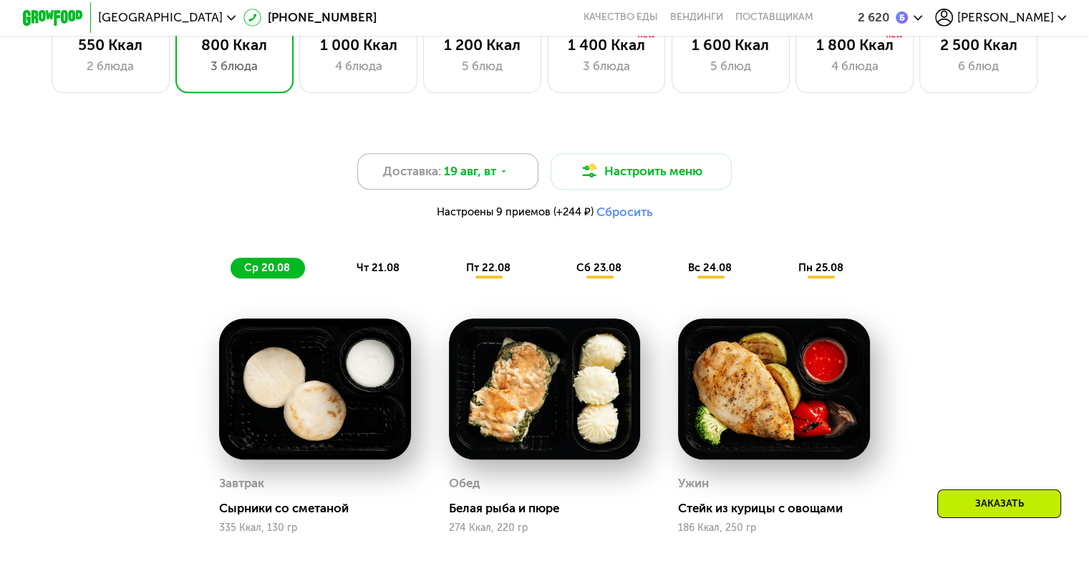
click at [498, 188] on div "Доставка: 19 авг, вт" at bounding box center [448, 171] width 182 height 37
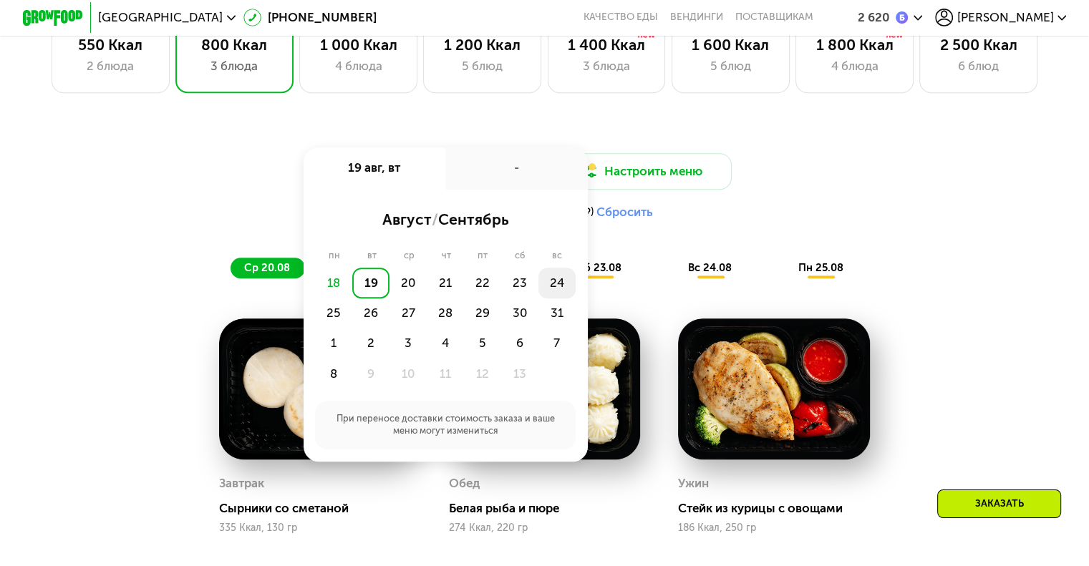
click at [352, 298] on div "24" at bounding box center [333, 313] width 37 height 30
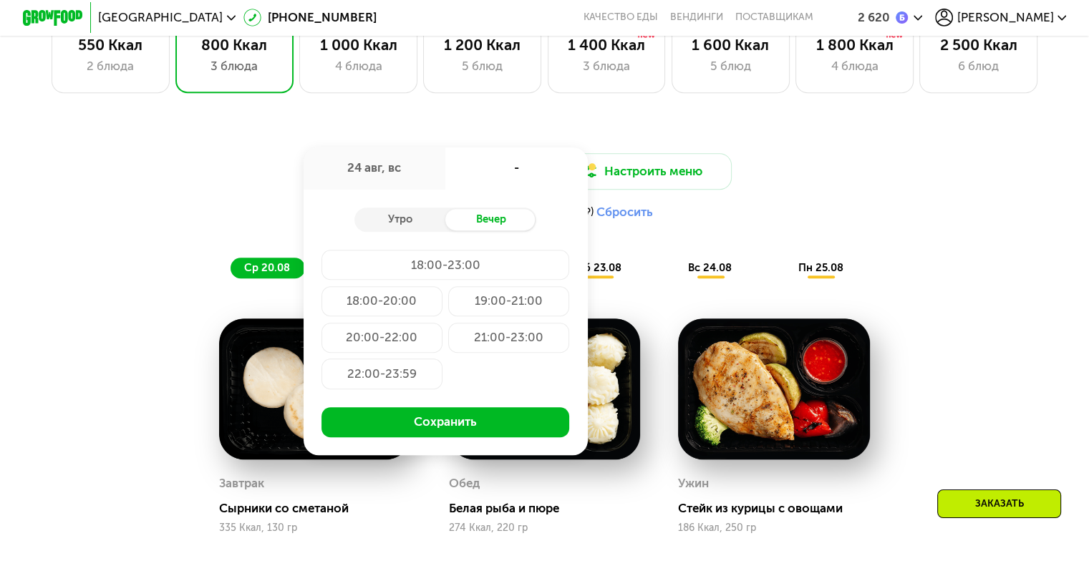
click at [442, 359] on div "21:00-23:00" at bounding box center [381, 374] width 121 height 30
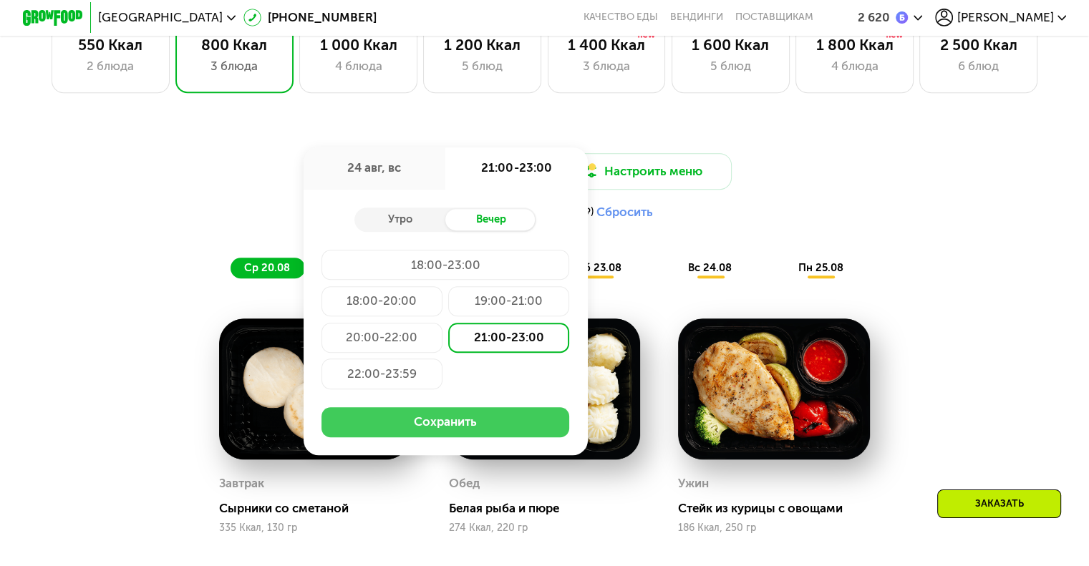
click at [511, 426] on button "Сохранить" at bounding box center [445, 422] width 248 height 30
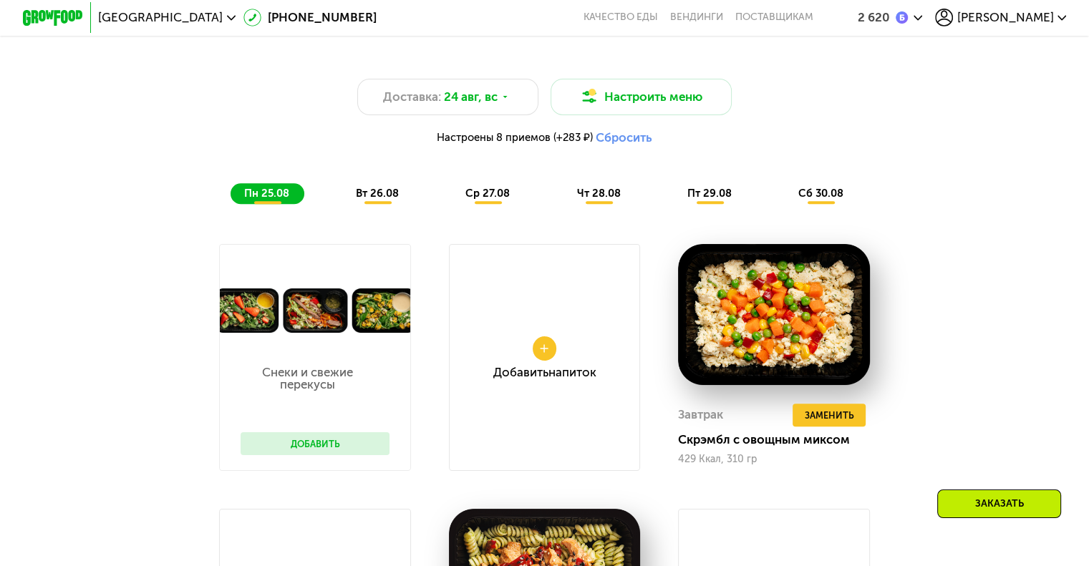
scroll to position [1145, 0]
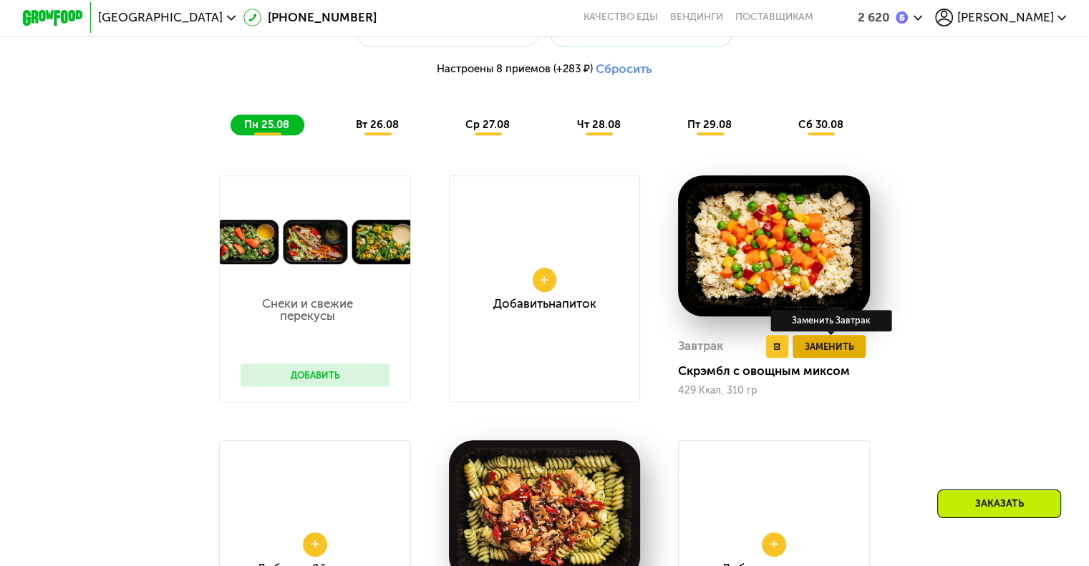
click at [809, 353] on span "Заменить" at bounding box center [828, 346] width 49 height 15
